Goal: Use online tool/utility: Utilize a website feature to perform a specific function

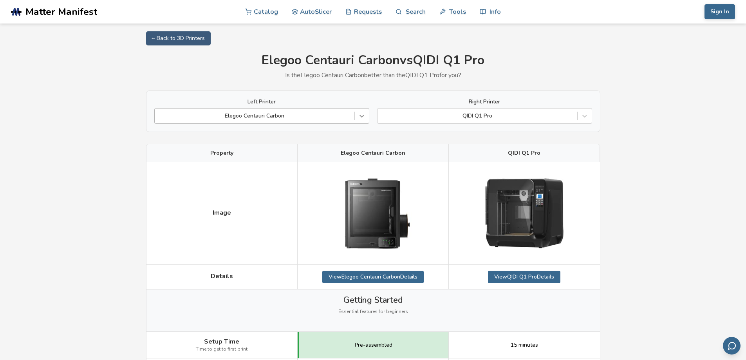
click at [359, 115] on icon at bounding box center [362, 116] width 8 height 8
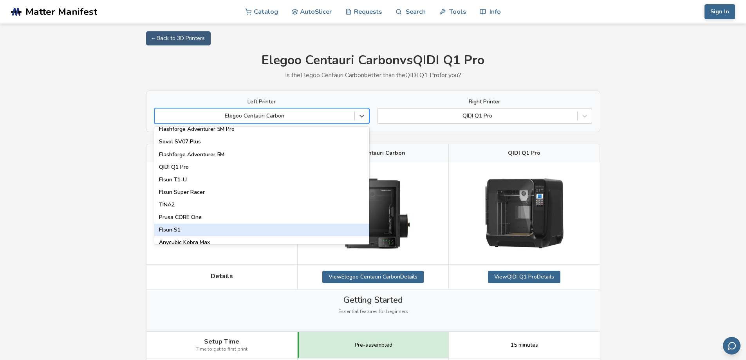
scroll to position [926, 0]
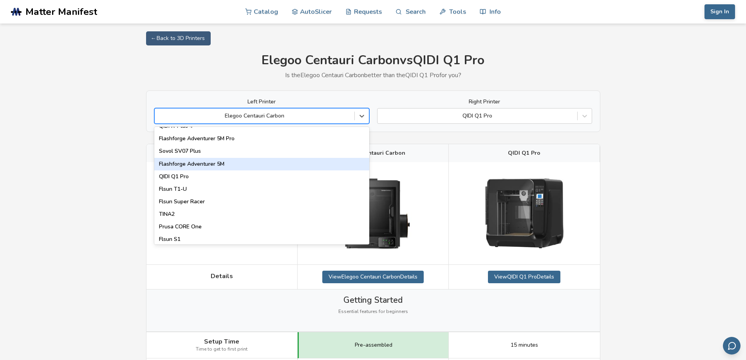
click at [266, 168] on div "Flashforge Adventurer 5M" at bounding box center [261, 164] width 215 height 13
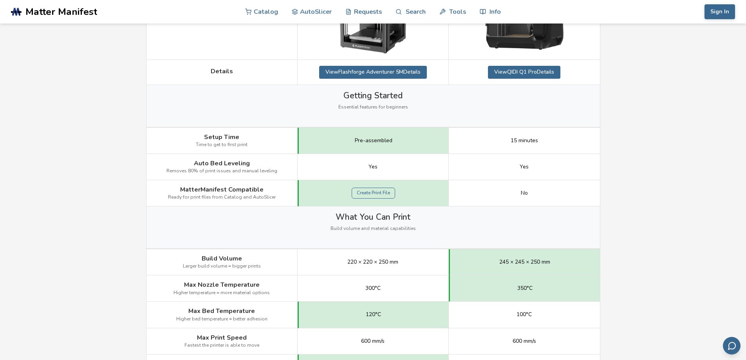
scroll to position [196, 0]
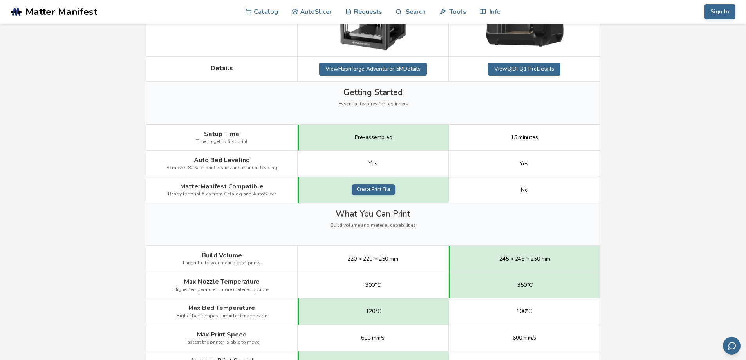
click at [371, 192] on link "Create Print File" at bounding box center [372, 189] width 43 height 11
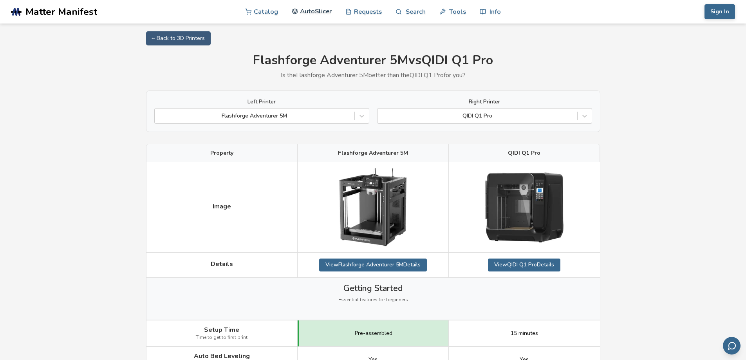
click at [316, 11] on link "AutoSlicer" at bounding box center [312, 11] width 40 height 23
